Goal: Task Accomplishment & Management: Complete application form

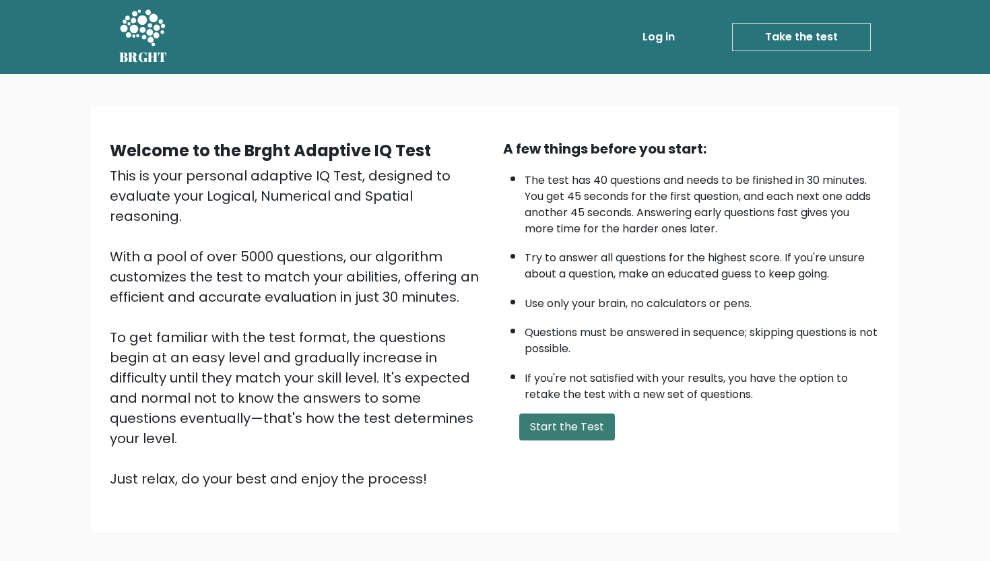
click at [549, 440] on button "Start the Test" at bounding box center [567, 426] width 96 height 27
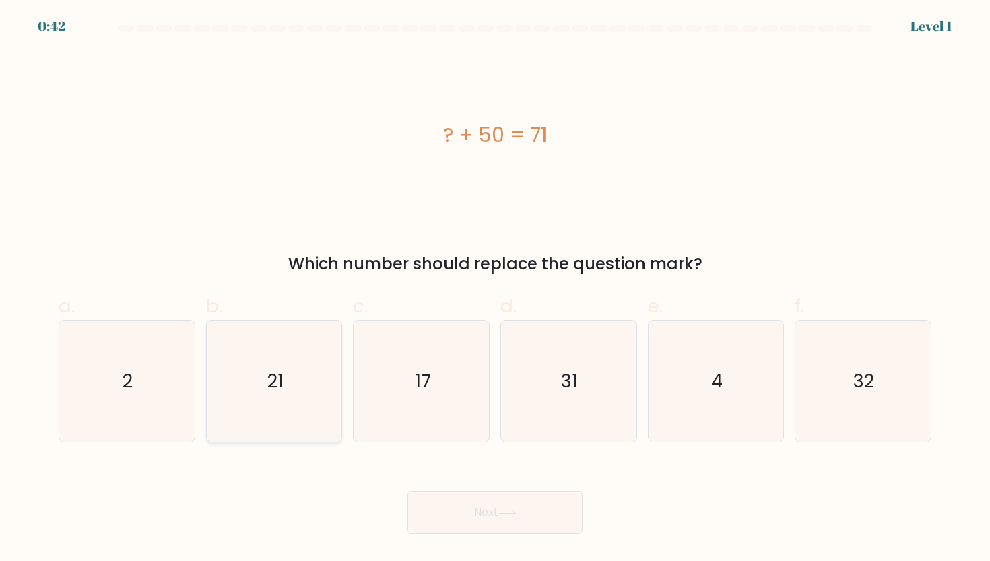
click at [290, 348] on icon "21" at bounding box center [273, 381] width 121 height 121
click at [495, 290] on input "b. 21" at bounding box center [495, 285] width 1 height 9
radio input "true"
click at [469, 510] on button "Next" at bounding box center [494, 512] width 175 height 43
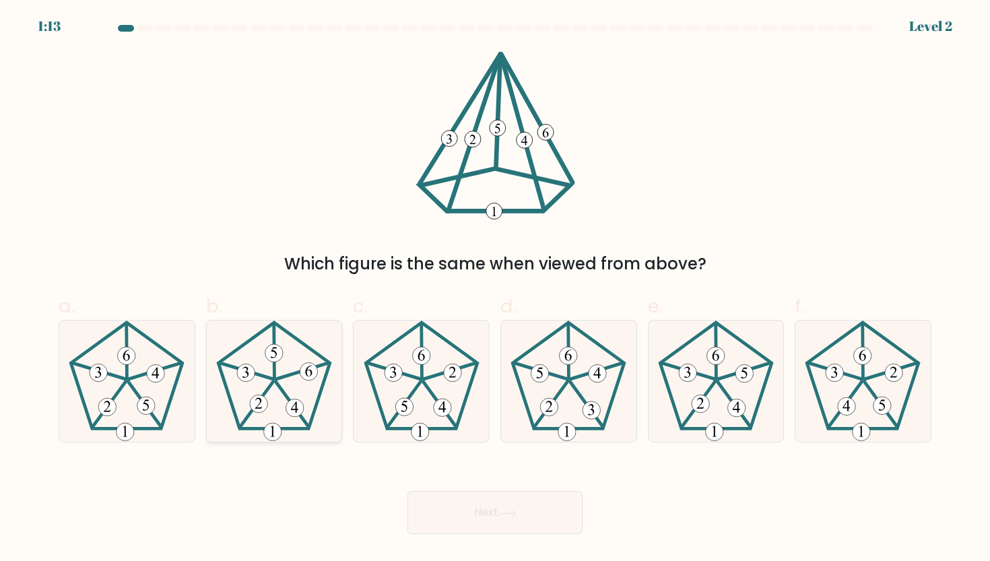
click at [277, 358] on 756 at bounding box center [274, 353] width 18 height 18
click at [495, 290] on input "b." at bounding box center [495, 285] width 1 height 9
radio input "true"
click at [479, 511] on button "Next" at bounding box center [494, 512] width 175 height 43
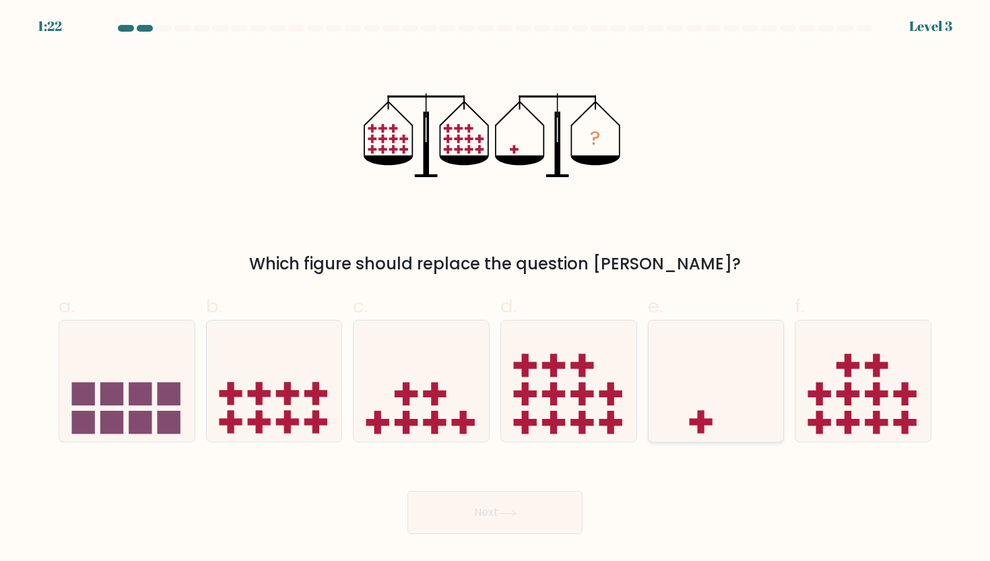
click at [701, 404] on icon at bounding box center [716, 381] width 135 height 112
click at [496, 290] on input "e." at bounding box center [495, 285] width 1 height 9
radio input "true"
click at [521, 539] on body "1:22 Level 3" at bounding box center [495, 280] width 990 height 561
click at [541, 501] on button "Next" at bounding box center [494, 512] width 175 height 43
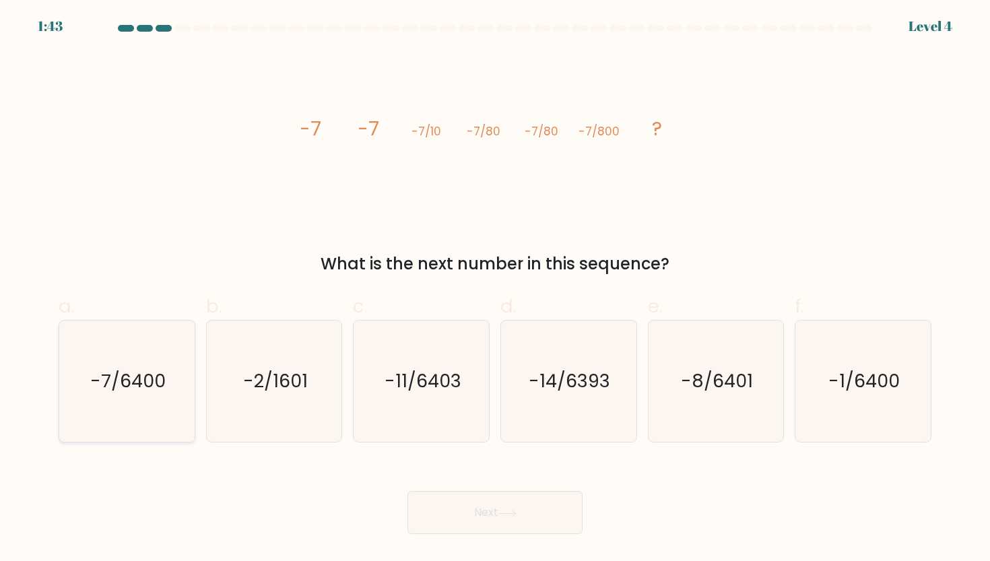
click at [163, 386] on text "-7/6400" at bounding box center [127, 381] width 75 height 25
click at [495, 290] on input "a. -7/6400" at bounding box center [495, 285] width 1 height 9
radio input "true"
click at [466, 510] on button "Next" at bounding box center [494, 512] width 175 height 43
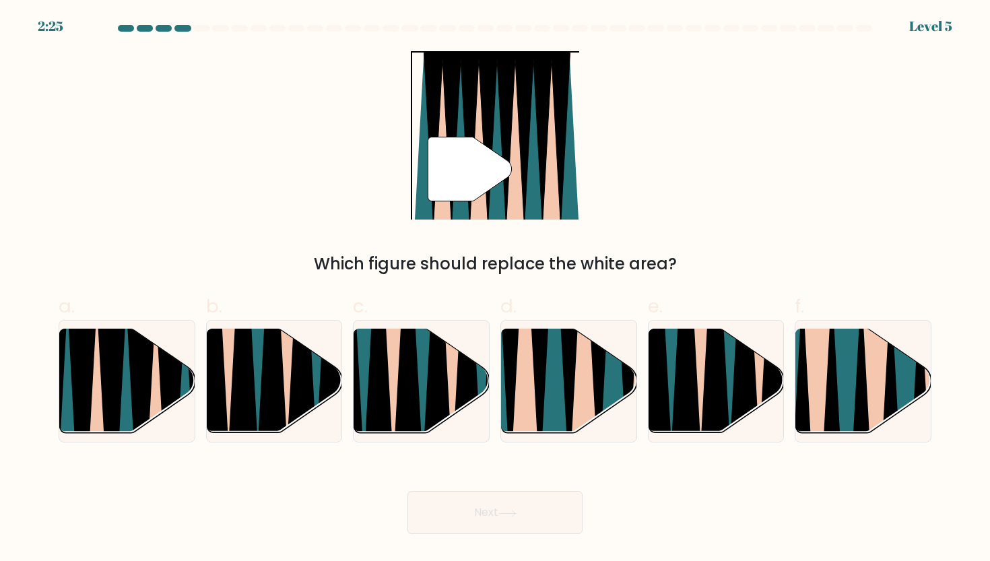
drag, startPoint x: 358, startPoint y: 263, endPoint x: 566, endPoint y: 263, distance: 208.1
click at [566, 263] on div "Which figure should replace the white area?" at bounding box center [495, 264] width 857 height 24
click at [592, 259] on div "Which figure should replace the white area?" at bounding box center [495, 264] width 857 height 24
click at [578, 405] on icon at bounding box center [583, 328] width 30 height 270
click at [496, 290] on input "d." at bounding box center [495, 285] width 1 height 9
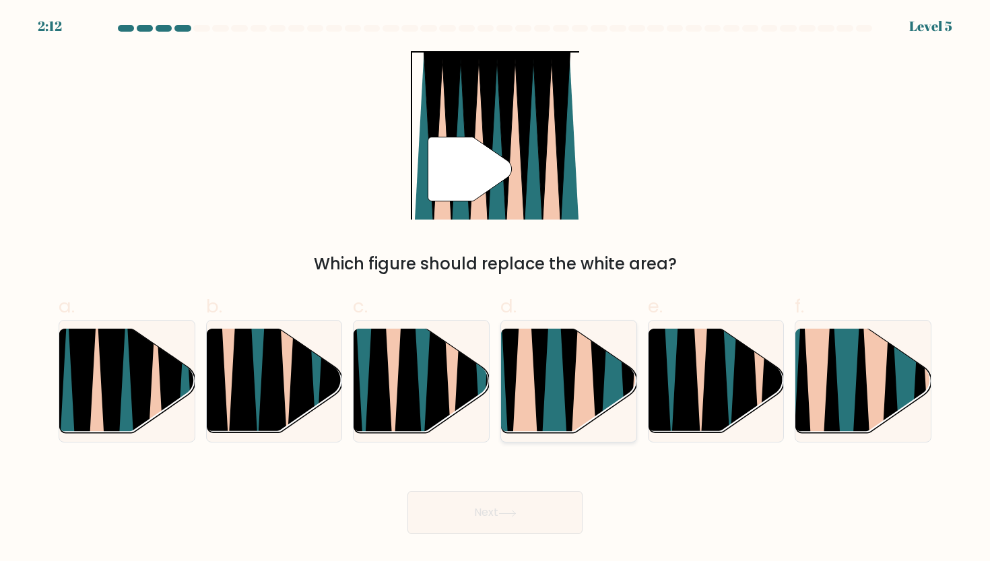
radio input "true"
click at [515, 511] on icon at bounding box center [507, 513] width 16 height 6
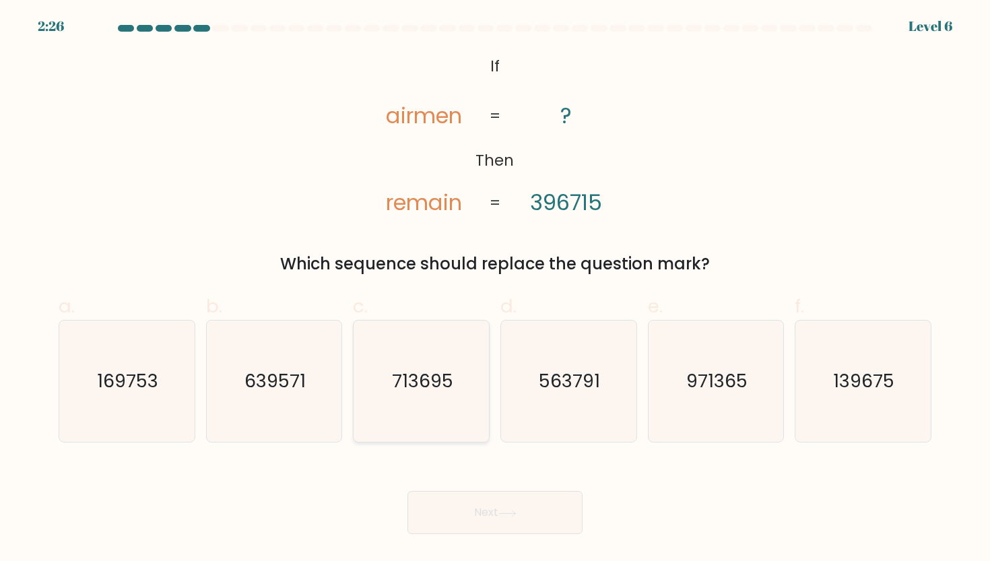
click at [415, 387] on text "713695" at bounding box center [422, 381] width 61 height 25
click at [495, 290] on input "c. 713695" at bounding box center [495, 285] width 1 height 9
radio input "true"
click at [527, 518] on button "Next" at bounding box center [494, 512] width 175 height 43
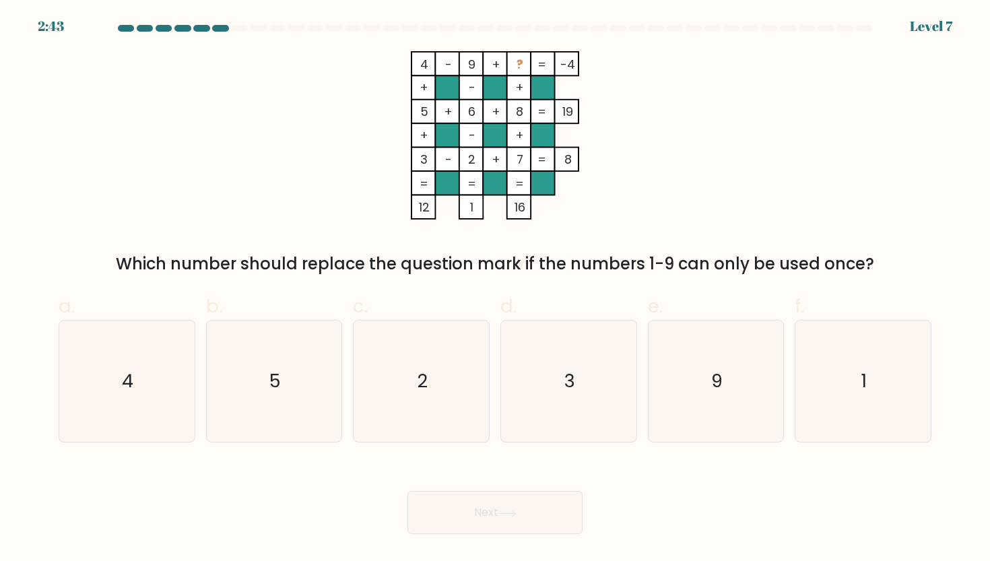
click at [978, 316] on form at bounding box center [495, 279] width 990 height 509
click at [876, 328] on icon "1" at bounding box center [862, 381] width 121 height 121
click at [496, 290] on input "f. 1" at bounding box center [495, 285] width 1 height 9
radio input "true"
click at [562, 512] on button "Next" at bounding box center [494, 512] width 175 height 43
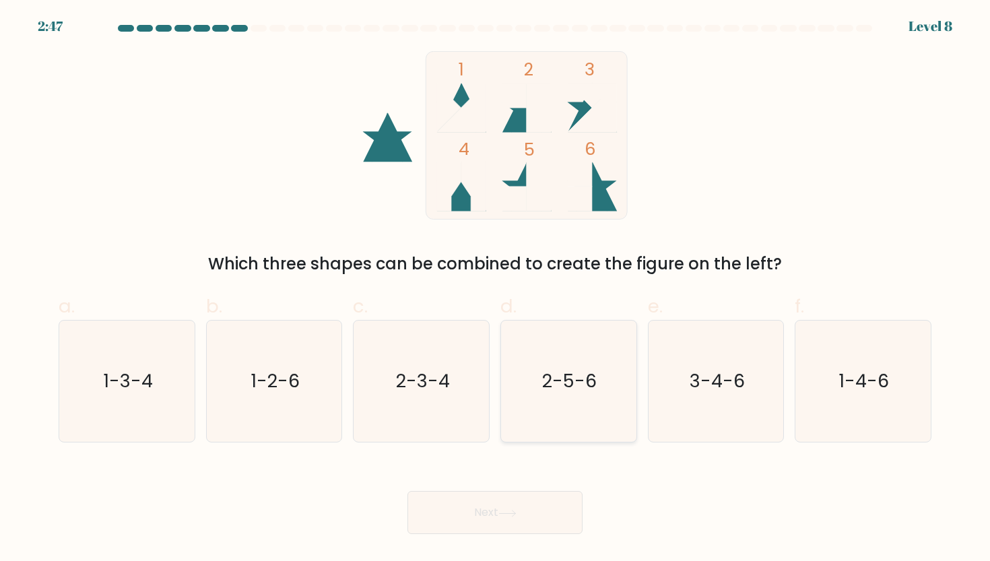
click at [554, 366] on icon "2-5-6" at bounding box center [568, 381] width 121 height 121
click at [496, 290] on input "d. 2-5-6" at bounding box center [495, 285] width 1 height 9
radio input "true"
click at [535, 518] on button "Next" at bounding box center [494, 512] width 175 height 43
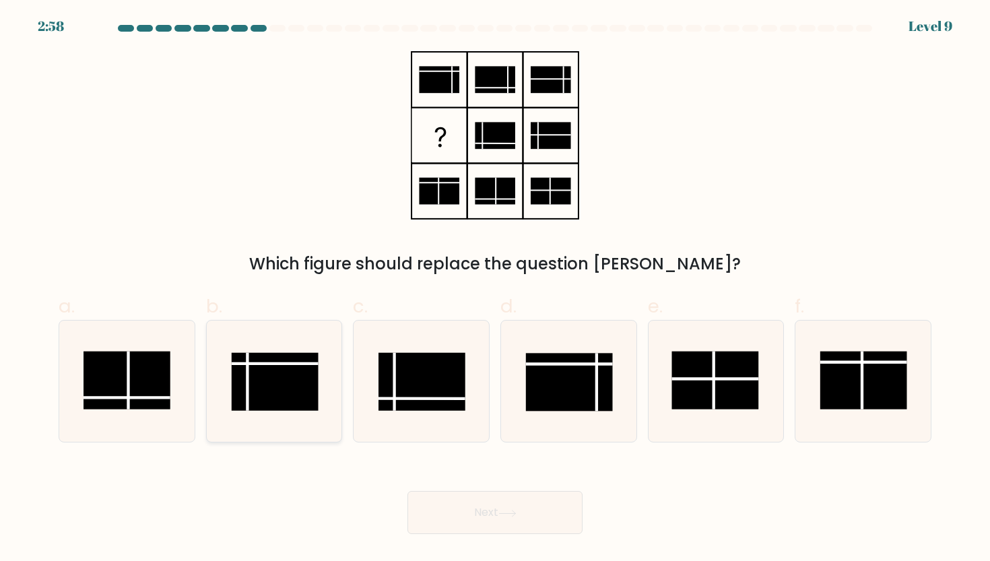
click at [264, 360] on rect at bounding box center [275, 382] width 87 height 58
click at [495, 290] on input "b." at bounding box center [495, 285] width 1 height 9
radio input "true"
click at [473, 517] on button "Next" at bounding box center [494, 512] width 175 height 43
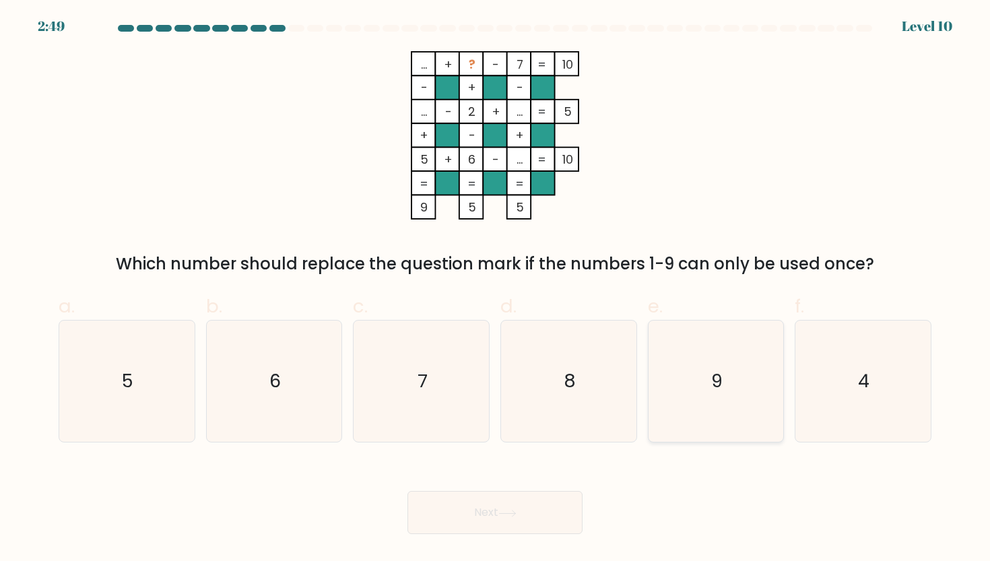
click at [686, 335] on icon "9" at bounding box center [715, 381] width 121 height 121
click at [496, 290] on input "e. 9" at bounding box center [495, 285] width 1 height 9
radio input "true"
click at [546, 535] on body "2:48 Level 10" at bounding box center [495, 280] width 990 height 561
click at [511, 515] on icon at bounding box center [507, 513] width 18 height 7
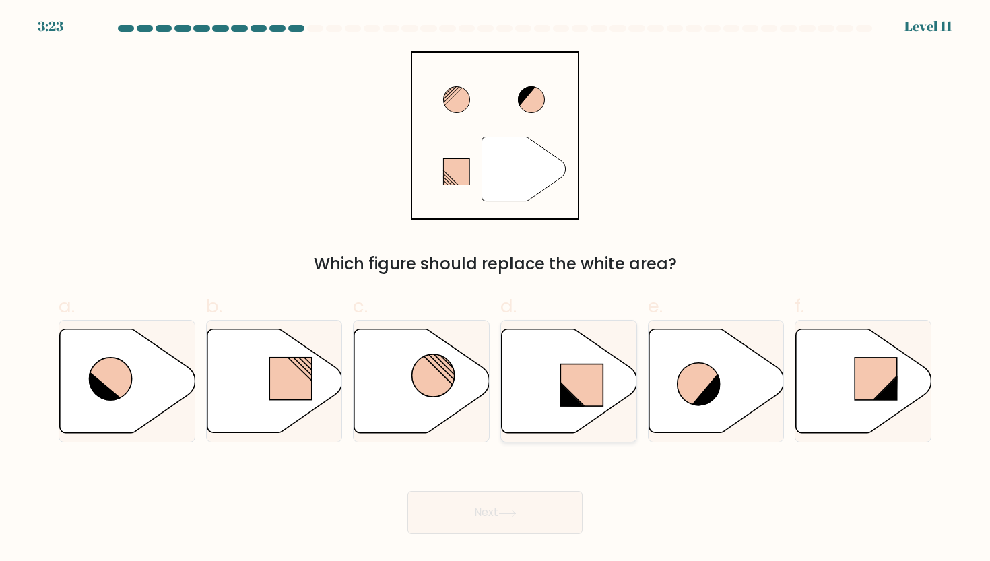
click at [577, 349] on icon at bounding box center [569, 381] width 135 height 104
click at [496, 290] on input "d." at bounding box center [495, 285] width 1 height 9
radio input "true"
click at [521, 542] on body "3:22 Level 11" at bounding box center [495, 280] width 990 height 561
click at [533, 521] on button "Next" at bounding box center [494, 512] width 175 height 43
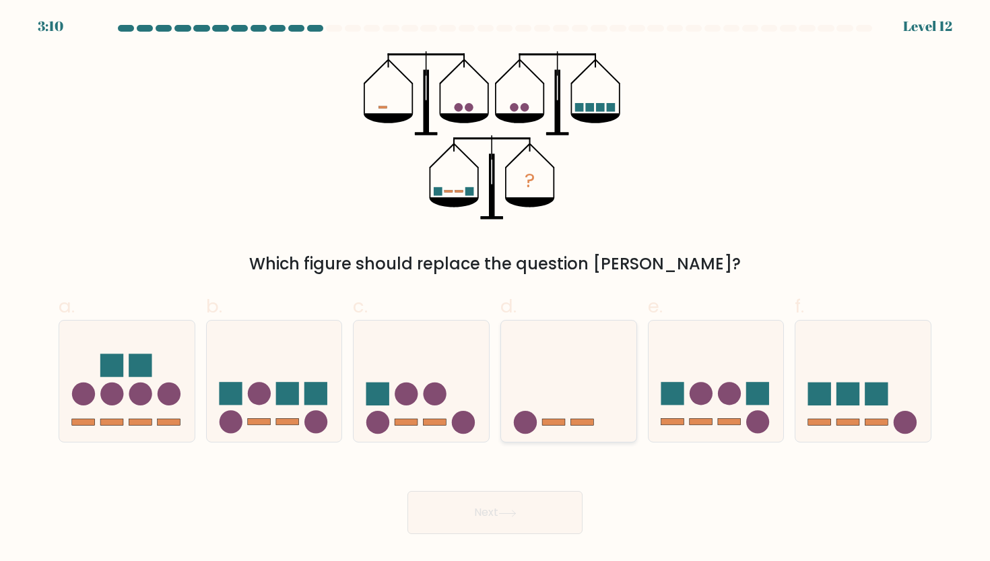
click at [552, 399] on icon at bounding box center [568, 381] width 135 height 112
click at [496, 290] on input "d." at bounding box center [495, 285] width 1 height 9
radio input "true"
click at [510, 513] on icon at bounding box center [507, 513] width 16 height 6
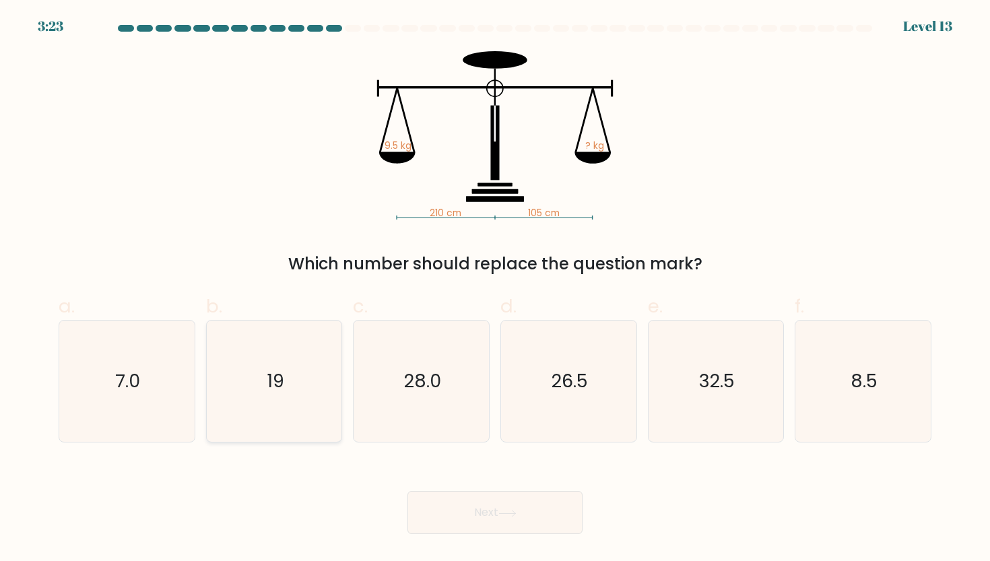
drag, startPoint x: 304, startPoint y: 410, endPoint x: 318, endPoint y: 410, distance: 13.5
click at [304, 410] on icon "19" at bounding box center [273, 381] width 121 height 121
click at [495, 290] on input "b. 19" at bounding box center [495, 285] width 1 height 9
radio input "true"
click at [537, 531] on button "Next" at bounding box center [494, 512] width 175 height 43
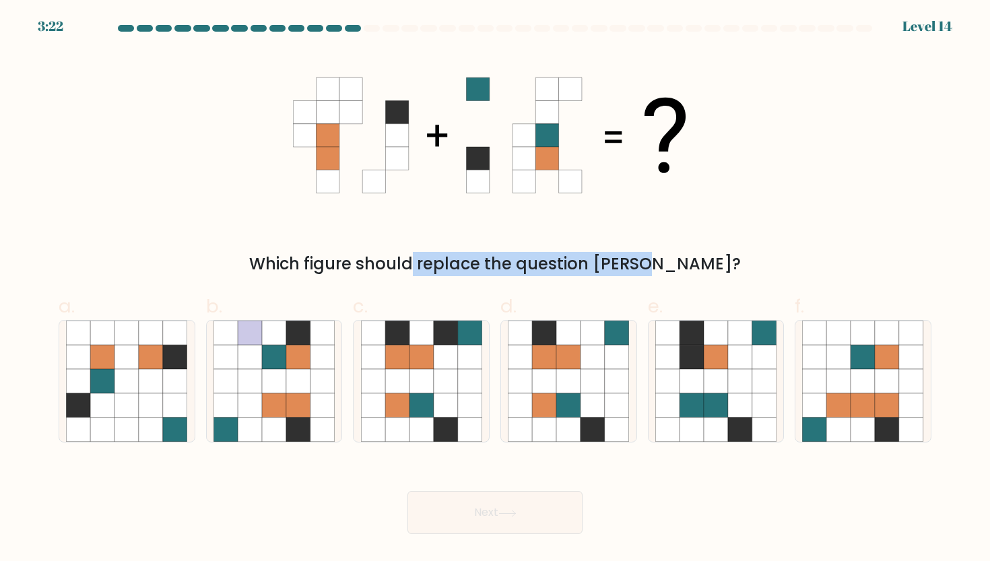
drag, startPoint x: 350, startPoint y: 263, endPoint x: 587, endPoint y: 255, distance: 236.5
click at [587, 256] on div "Which figure should replace the question [PERSON_NAME]?" at bounding box center [495, 264] width 857 height 24
click at [644, 257] on div "Which figure should replace the question [PERSON_NAME]?" at bounding box center [495, 264] width 857 height 24
click at [526, 424] on icon at bounding box center [520, 430] width 24 height 24
click at [496, 290] on input "d." at bounding box center [495, 285] width 1 height 9
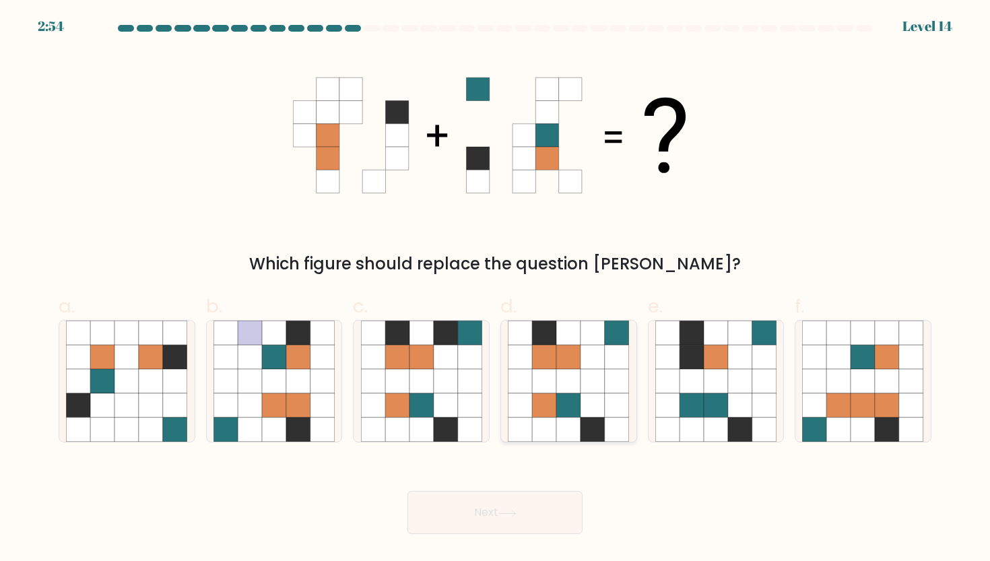
radio input "true"
click at [513, 541] on body "2:54 Level 14" at bounding box center [495, 280] width 990 height 561
click at [546, 512] on button "Next" at bounding box center [494, 512] width 175 height 43
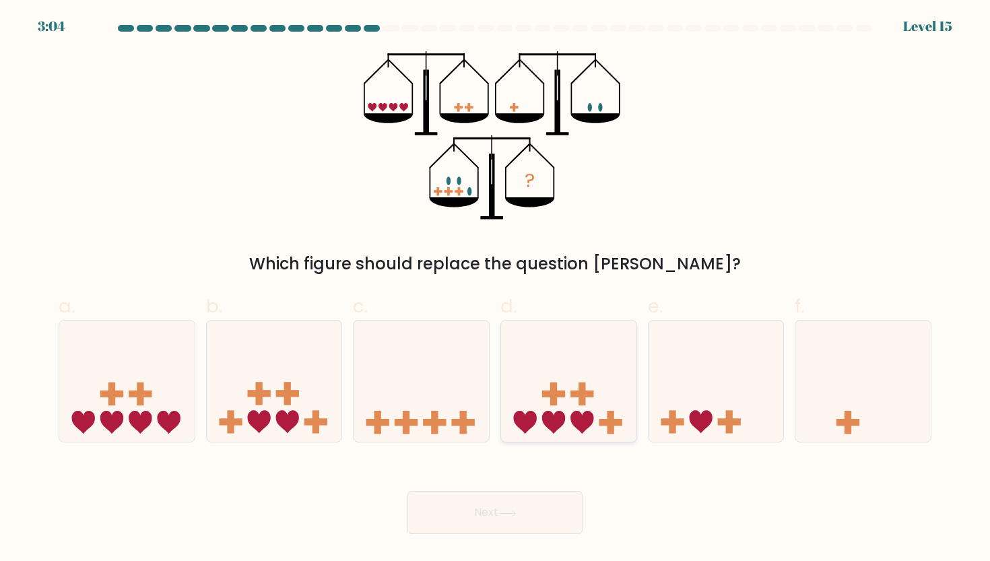
click at [602, 389] on icon at bounding box center [568, 381] width 135 height 112
click at [496, 290] on input "d." at bounding box center [495, 285] width 1 height 9
radio input "true"
click at [498, 514] on button "Next" at bounding box center [494, 512] width 175 height 43
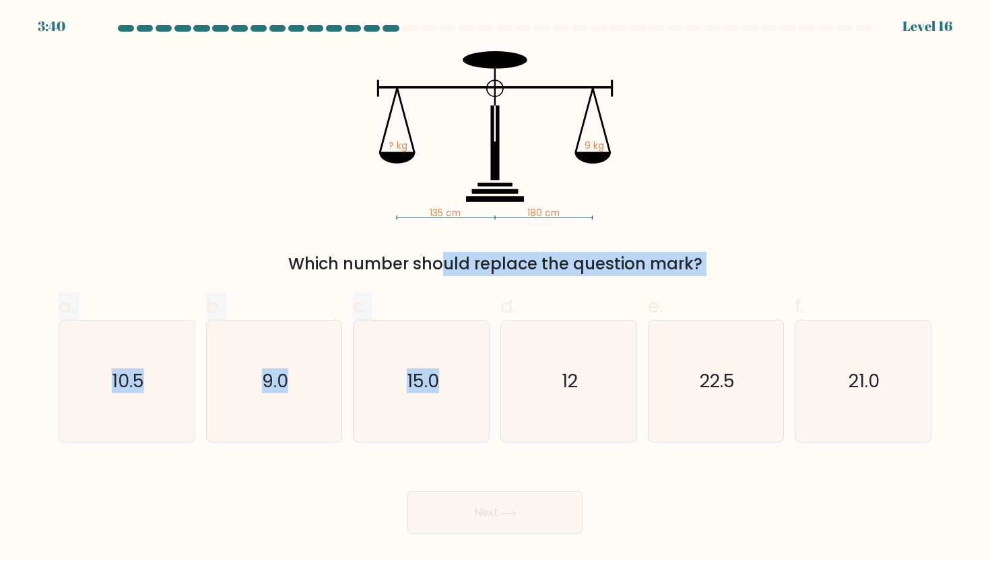
drag, startPoint x: 320, startPoint y: 271, endPoint x: 611, endPoint y: 275, distance: 291.0
click at [611, 276] on form at bounding box center [495, 279] width 990 height 509
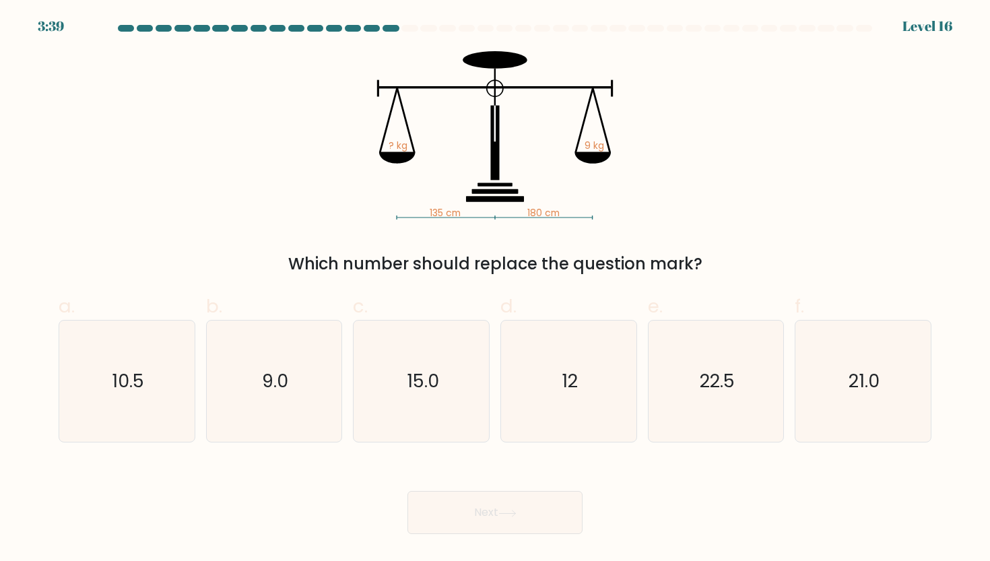
click at [631, 273] on div "Which number should replace the question mark?" at bounding box center [495, 264] width 857 height 24
